Goal: Task Accomplishment & Management: Manage account settings

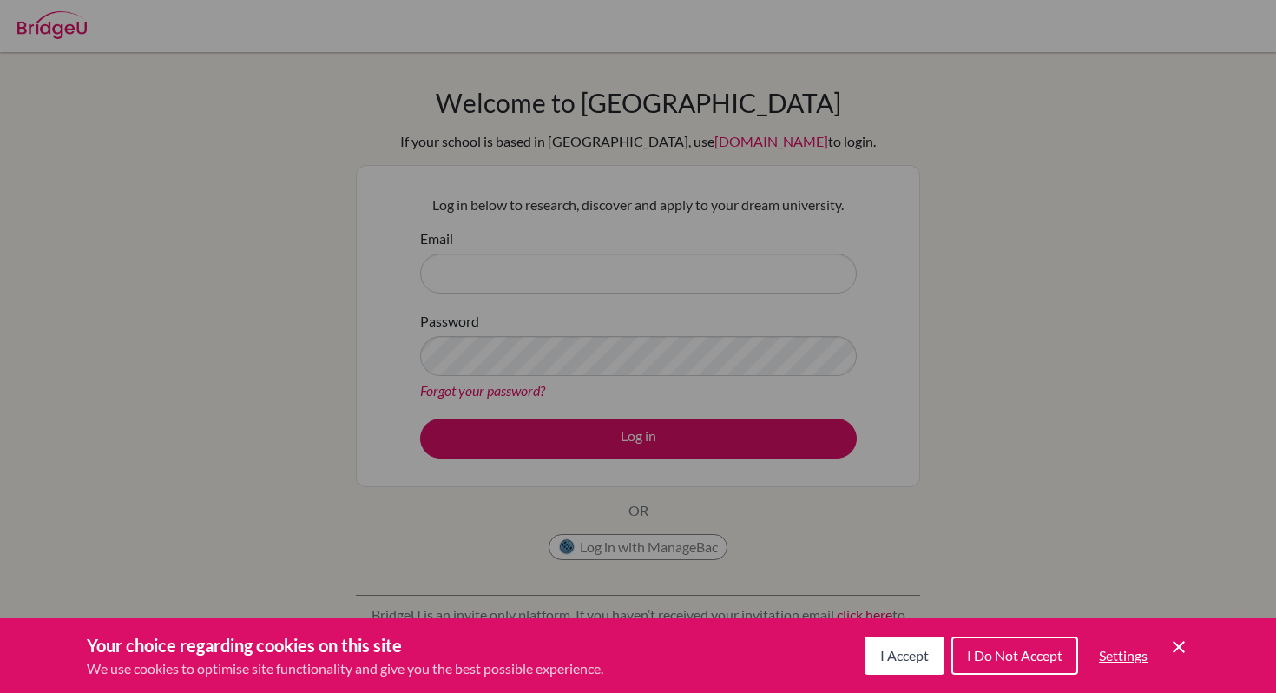
click at [1183, 647] on icon "Cookie Control Close Icon" at bounding box center [1179, 646] width 21 height 21
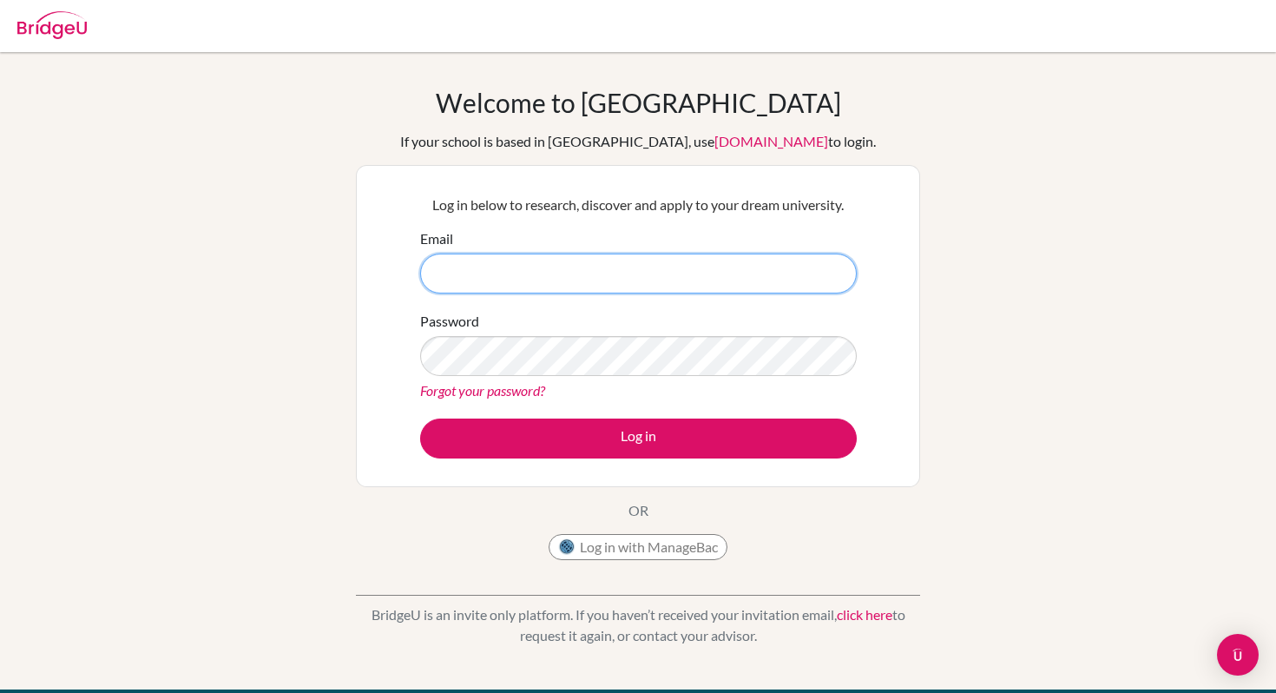
click at [583, 280] on input "Email" at bounding box center [638, 273] width 437 height 40
click at [583, 280] on input "arinch" at bounding box center [638, 273] width 437 height 40
type input "[EMAIL_ADDRESS][DOMAIN_NAME]"
drag, startPoint x: 571, startPoint y: 272, endPoint x: 350, endPoint y: 272, distance: 221.4
click at [350, 272] on div "Welcome to BridgeU If your school is based in China, use app.bridge-u.com.cn to…" at bounding box center [638, 371] width 1276 height 568
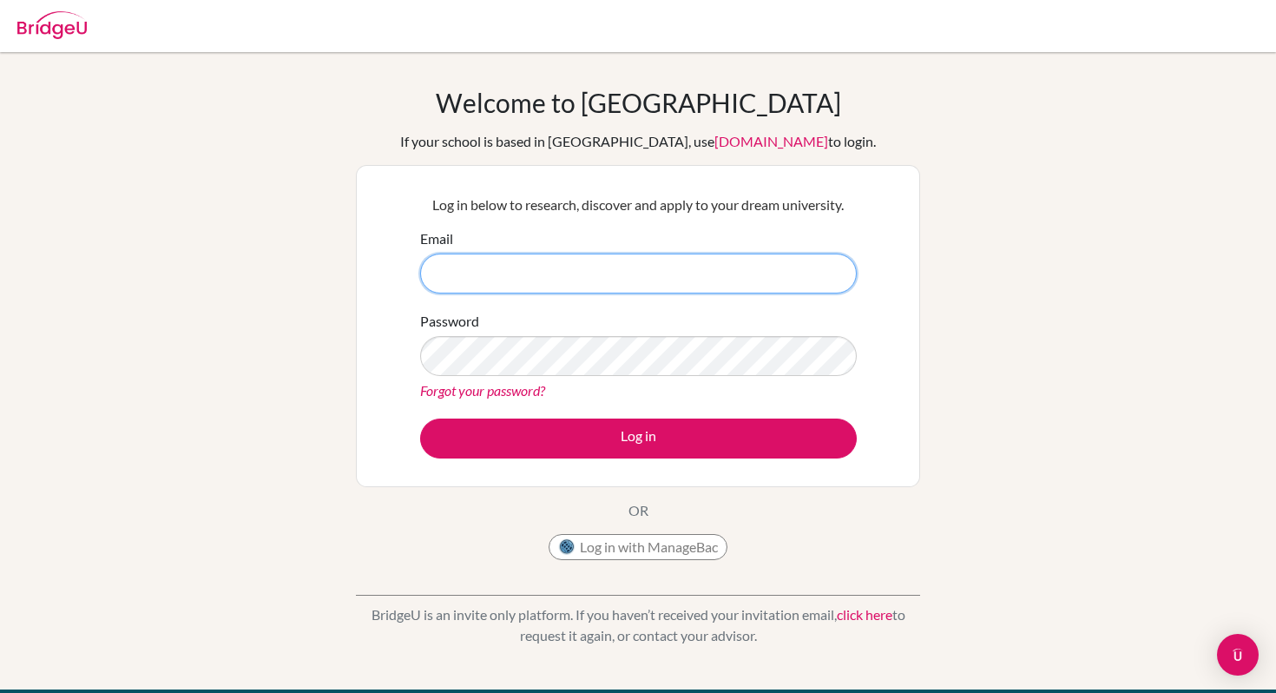
click at [629, 277] on input "Email" at bounding box center [638, 273] width 437 height 40
click at [664, 265] on input "Email" at bounding box center [638, 273] width 437 height 40
type input "[EMAIL_ADDRESS][DOMAIN_NAME]"
click at [506, 387] on link "Forgot your password?" at bounding box center [482, 390] width 125 height 16
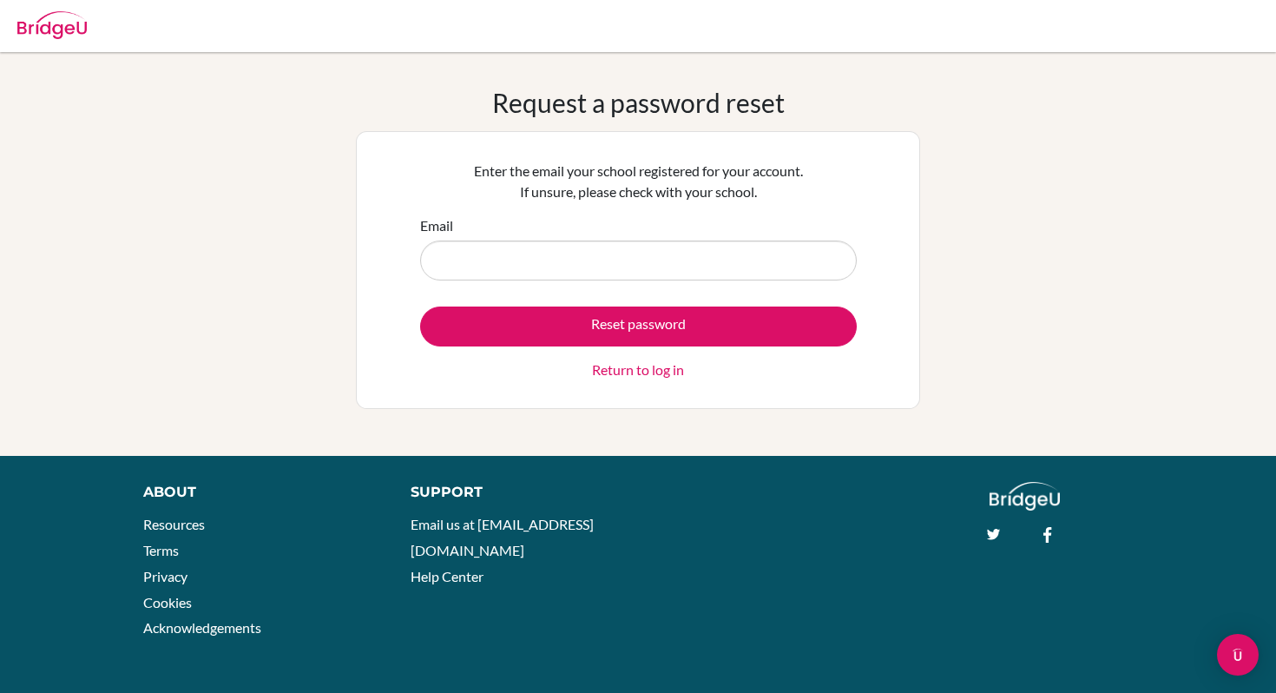
click at [594, 268] on input "Email" at bounding box center [638, 260] width 437 height 40
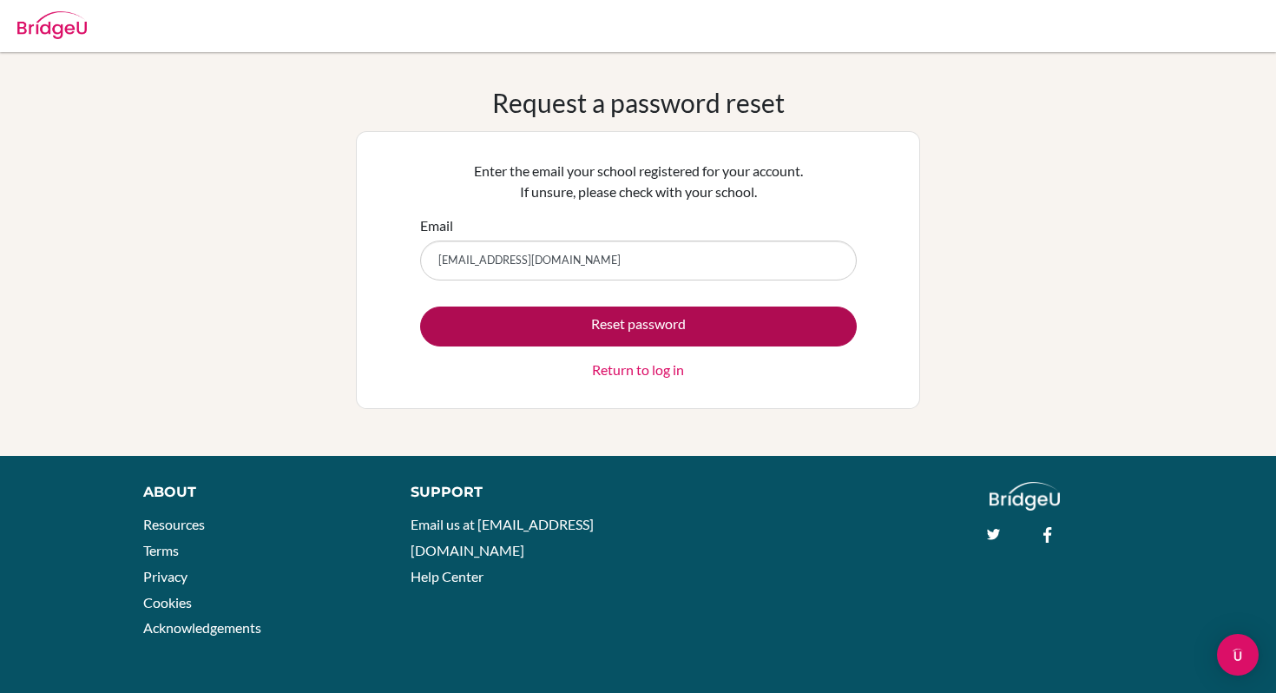
type input "[EMAIL_ADDRESS][DOMAIN_NAME]"
click at [587, 325] on button "Reset password" at bounding box center [638, 326] width 437 height 40
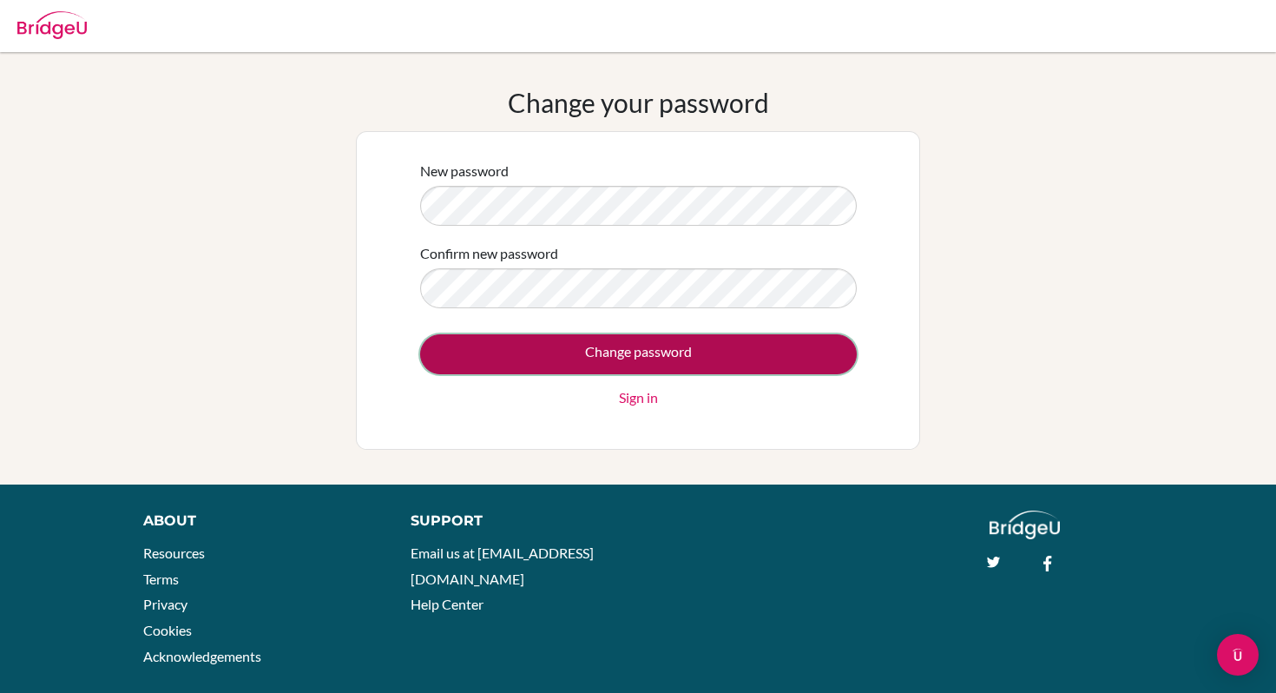
click at [603, 352] on input "Change password" at bounding box center [638, 354] width 437 height 40
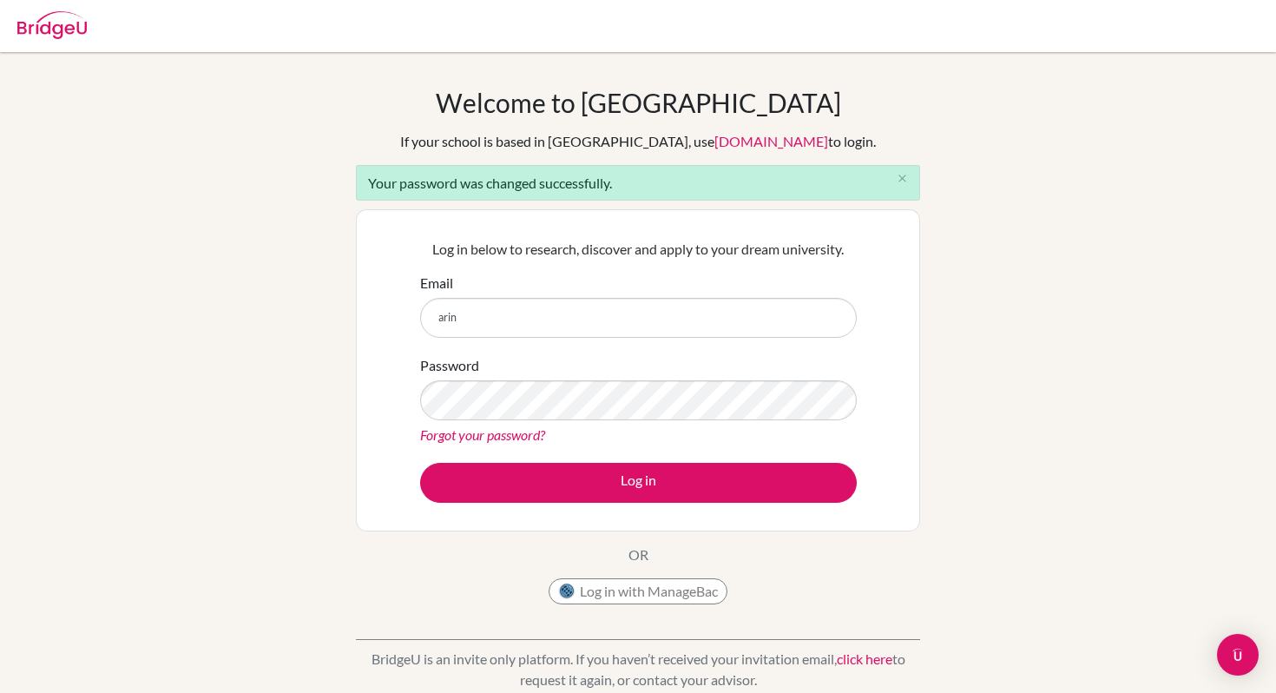
type input "[EMAIL_ADDRESS][DOMAIN_NAME]"
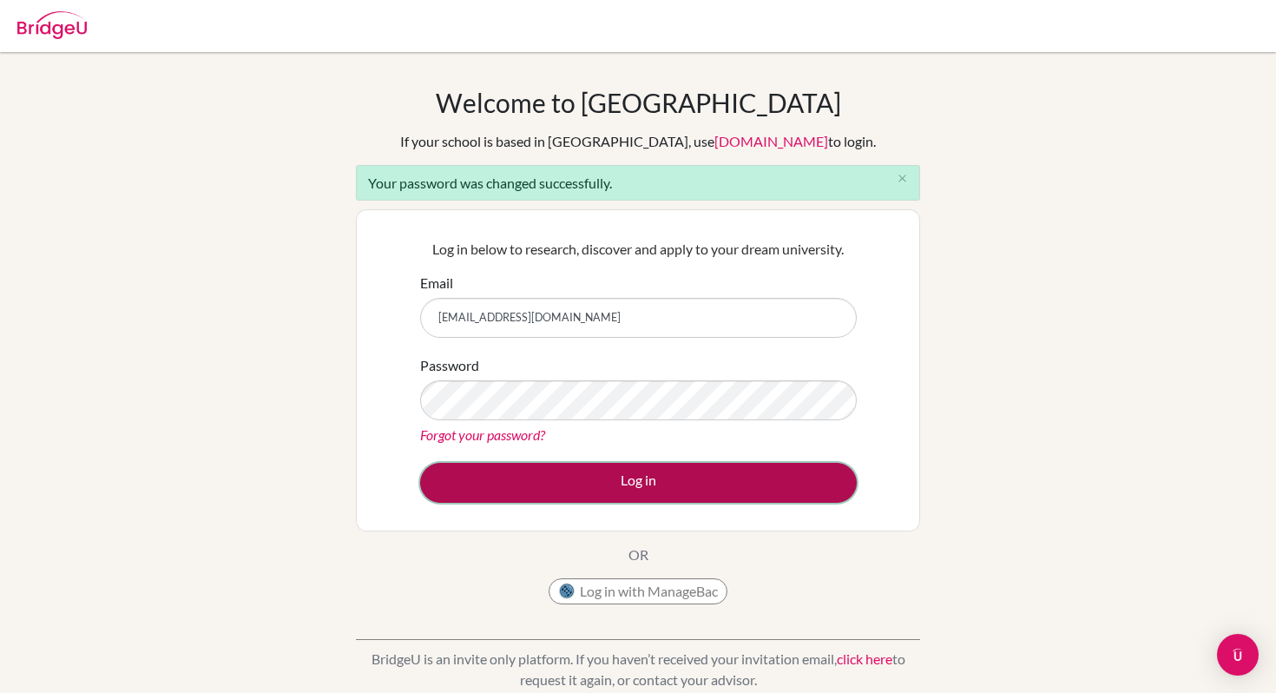
click at [604, 473] on button "Log in" at bounding box center [638, 483] width 437 height 40
